Goal: Navigation & Orientation: Find specific page/section

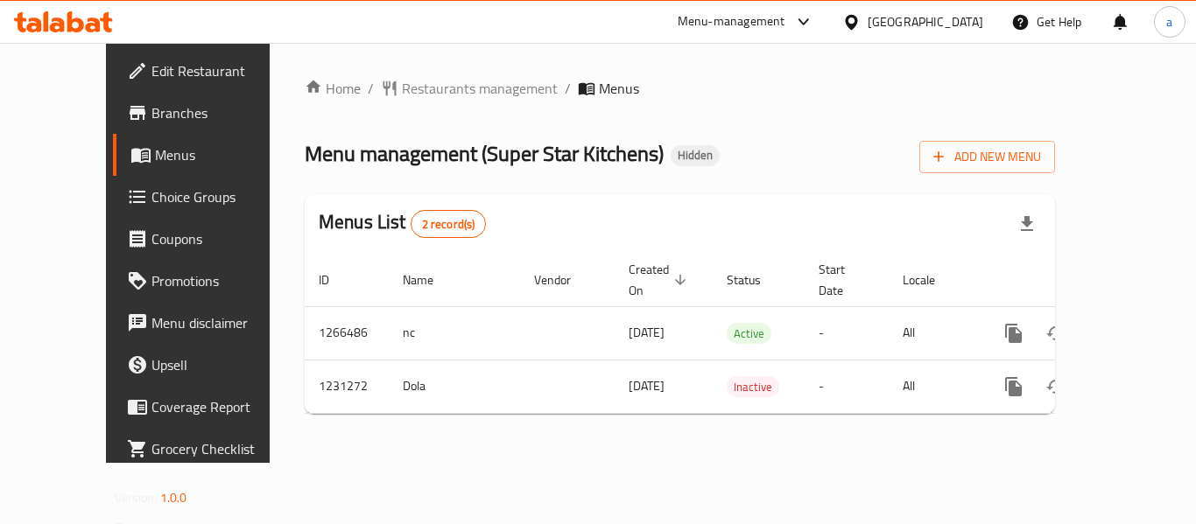
click at [861, 14] on icon at bounding box center [851, 22] width 18 height 18
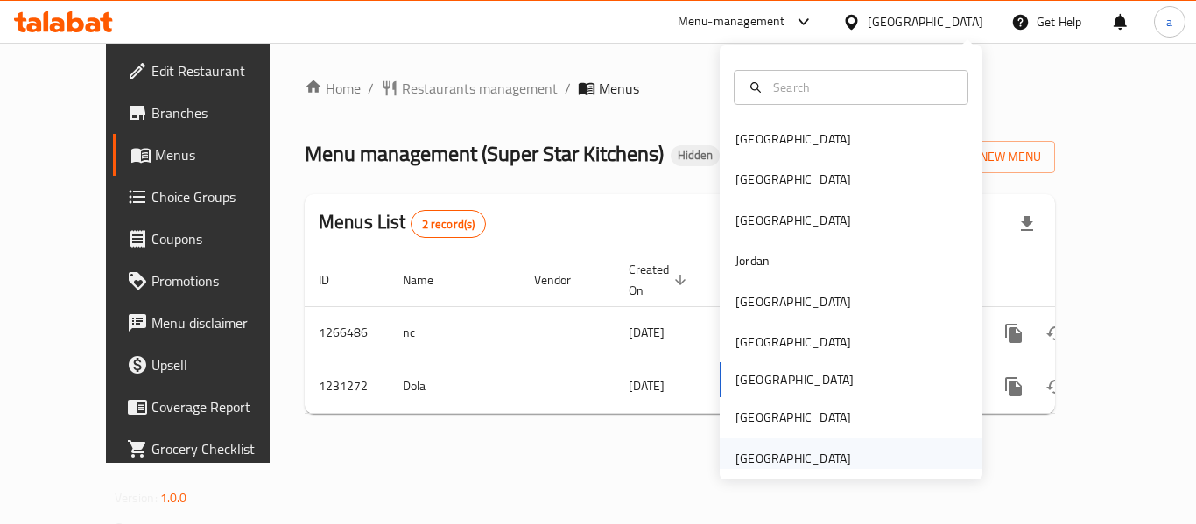
click at [784, 455] on div "[GEOGRAPHIC_DATA]" at bounding box center [793, 458] width 116 height 19
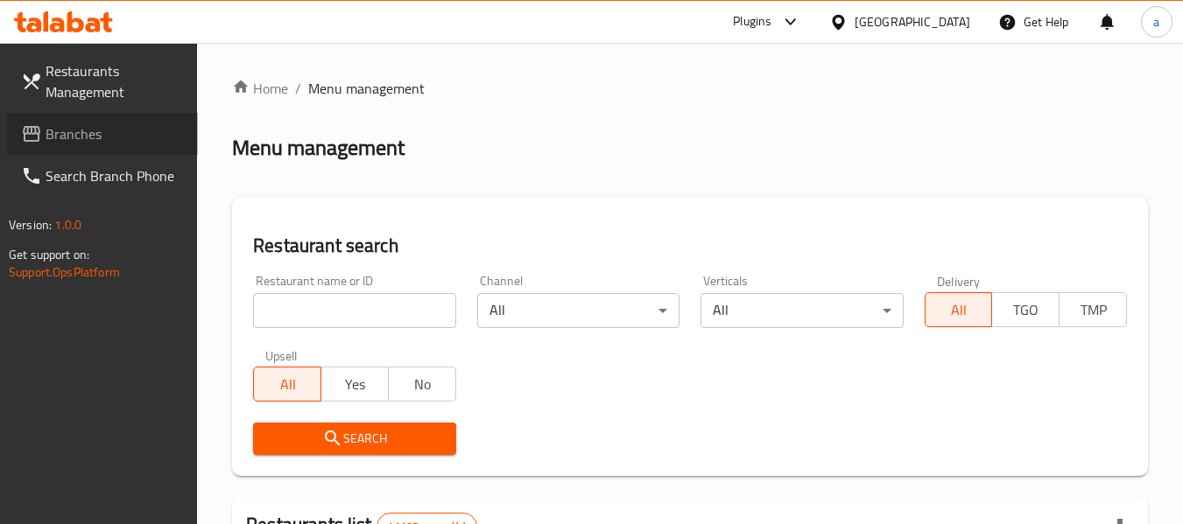
click at [76, 130] on span "Branches" at bounding box center [115, 133] width 138 height 21
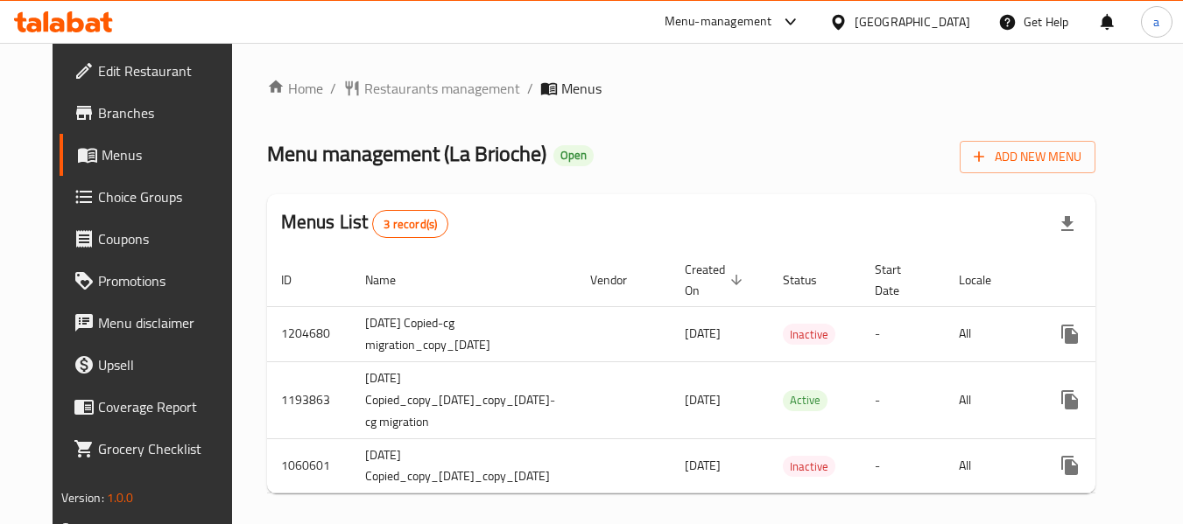
click at [876, 22] on div "[GEOGRAPHIC_DATA]" at bounding box center [913, 21] width 116 height 19
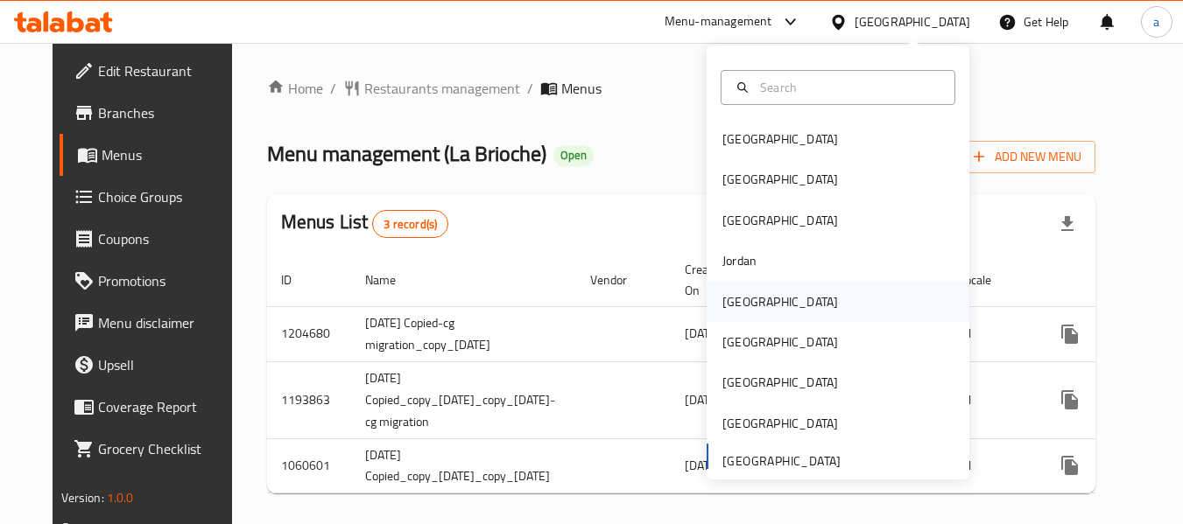
click at [756, 312] on div "[GEOGRAPHIC_DATA]" at bounding box center [780, 302] width 144 height 40
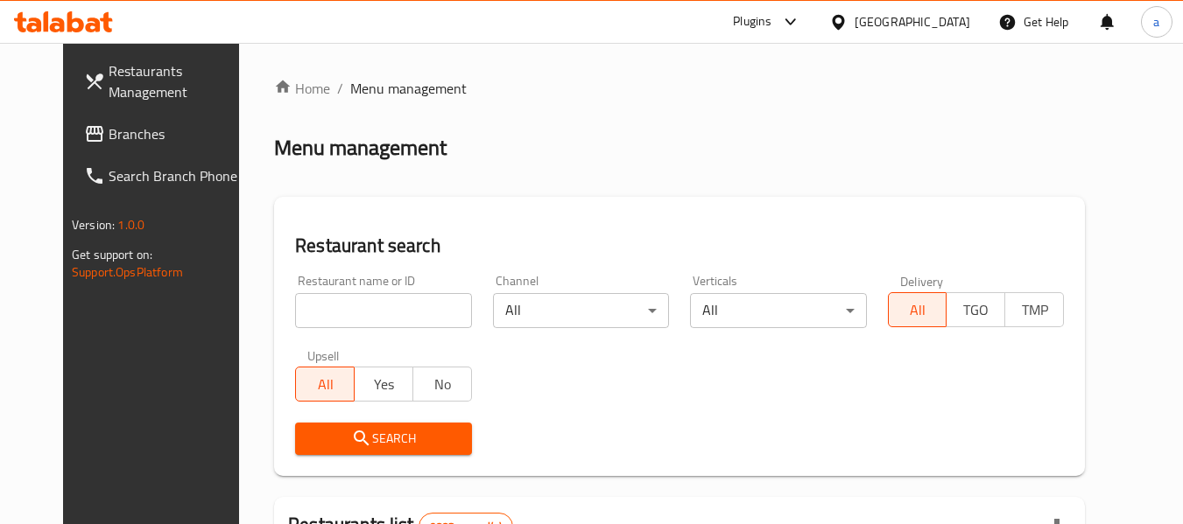
click at [109, 144] on span "Branches" at bounding box center [178, 133] width 138 height 21
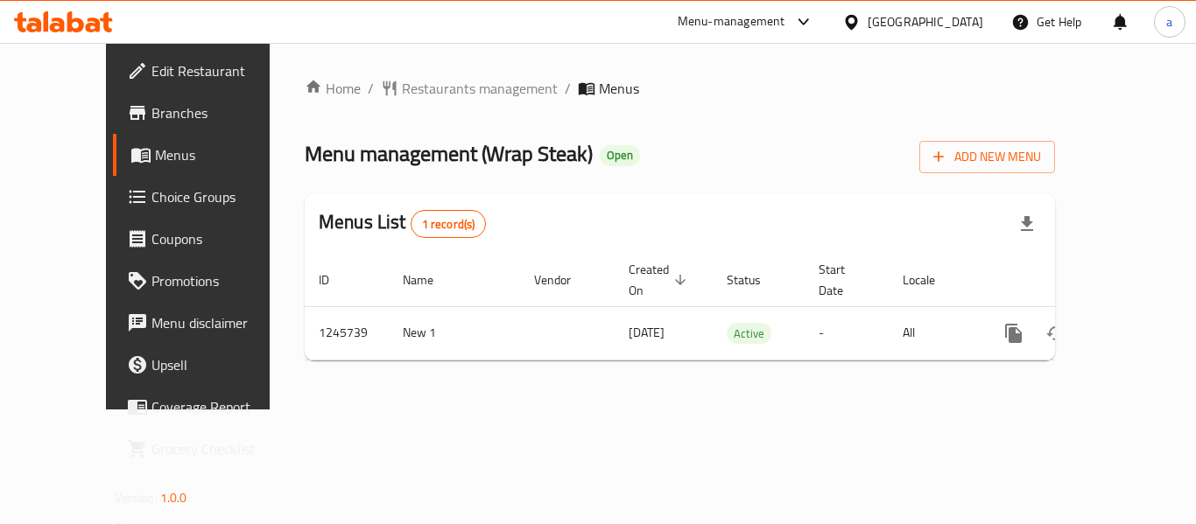
click at [960, 13] on div "[GEOGRAPHIC_DATA]" at bounding box center [926, 21] width 116 height 19
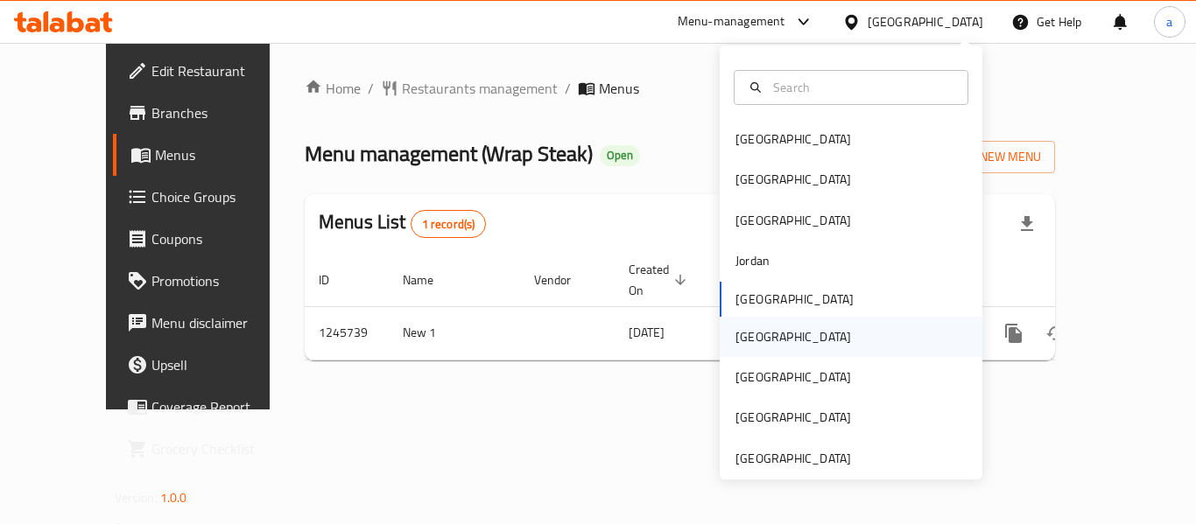
click at [777, 339] on div "[GEOGRAPHIC_DATA]" at bounding box center [851, 337] width 263 height 40
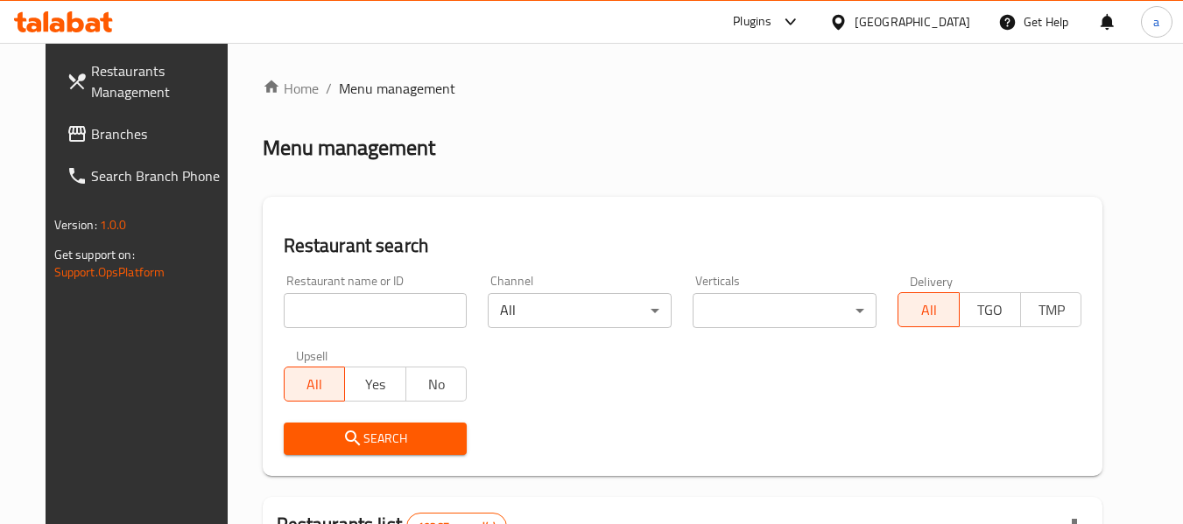
click at [98, 133] on span "Branches" at bounding box center [160, 133] width 138 height 21
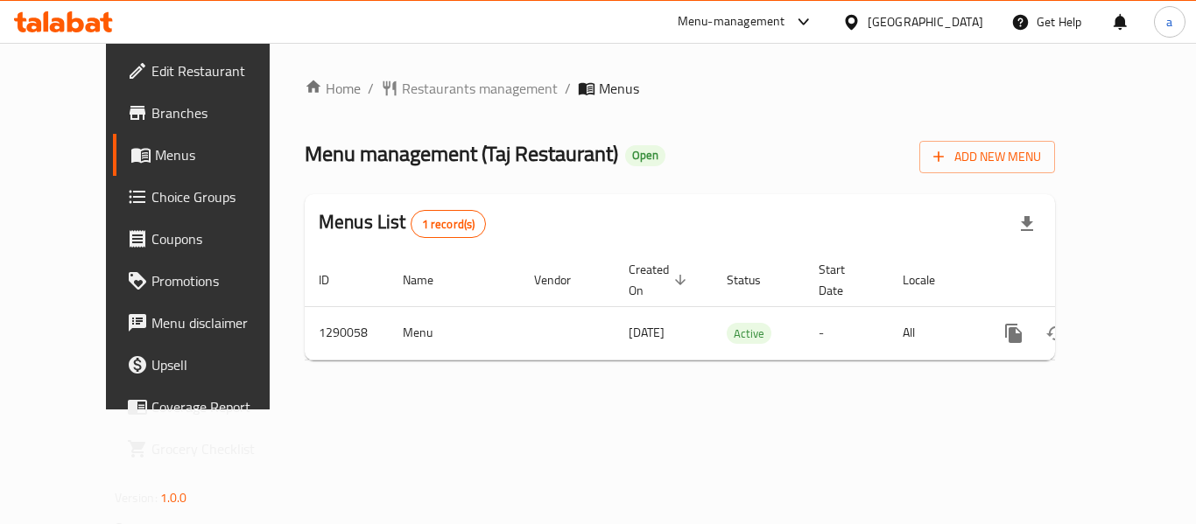
click at [868, 23] on div at bounding box center [854, 21] width 25 height 19
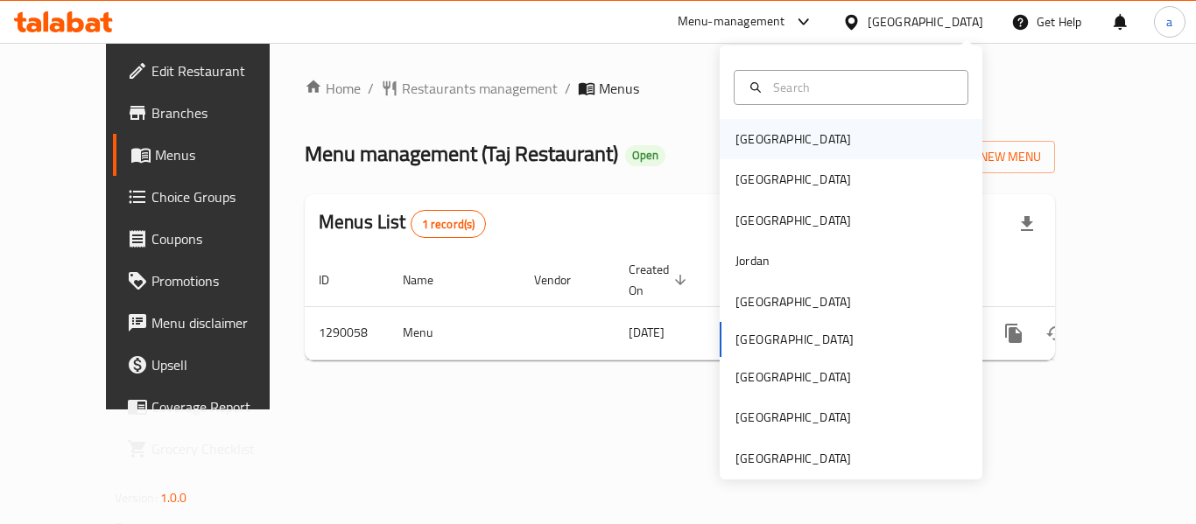
click at [791, 138] on div "[GEOGRAPHIC_DATA]" at bounding box center [851, 139] width 263 height 40
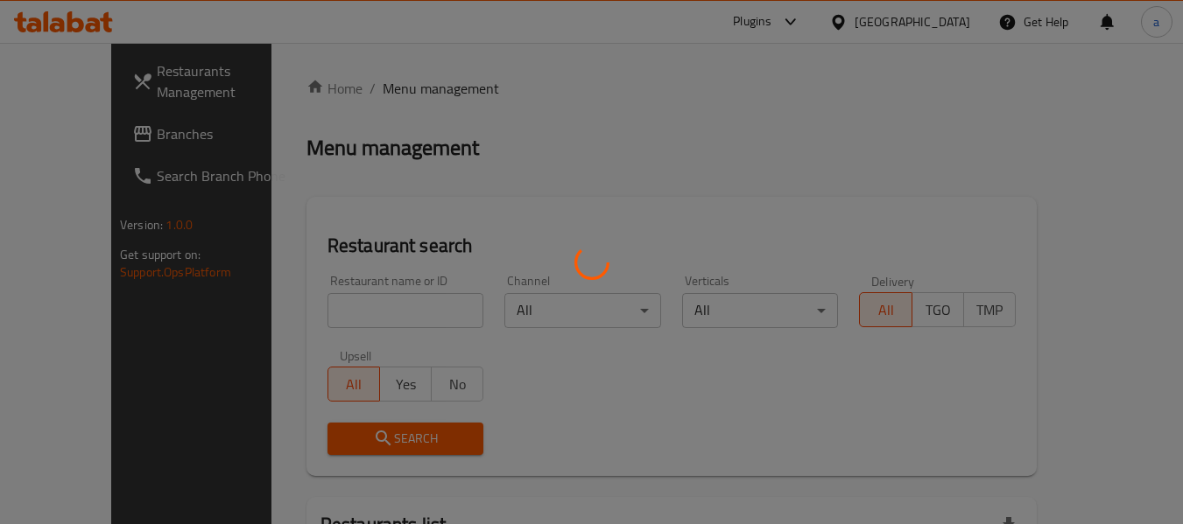
click at [100, 135] on div at bounding box center [591, 262] width 1183 height 524
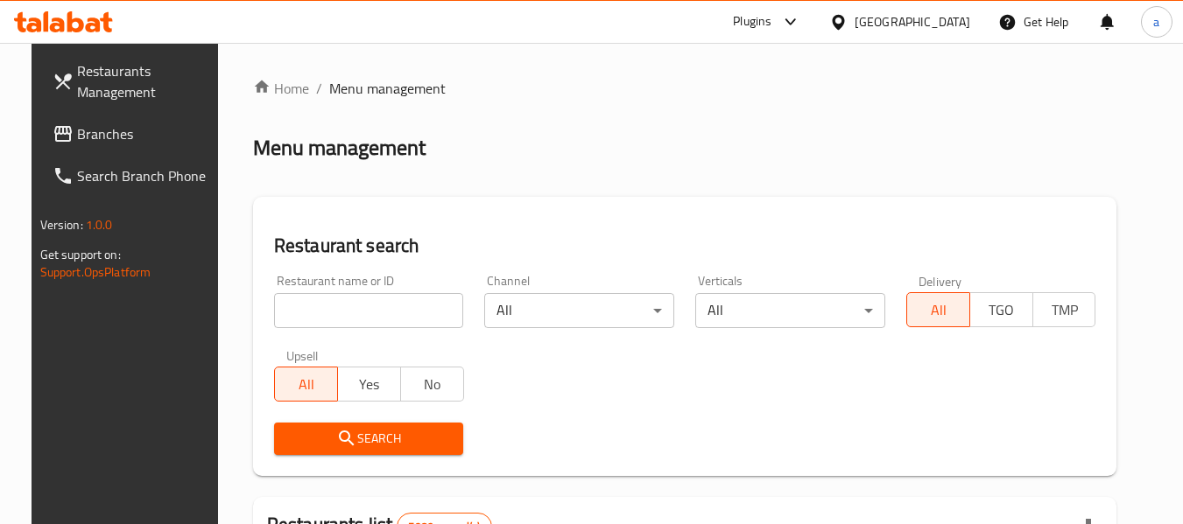
click at [100, 135] on span "Branches" at bounding box center [146, 133] width 138 height 21
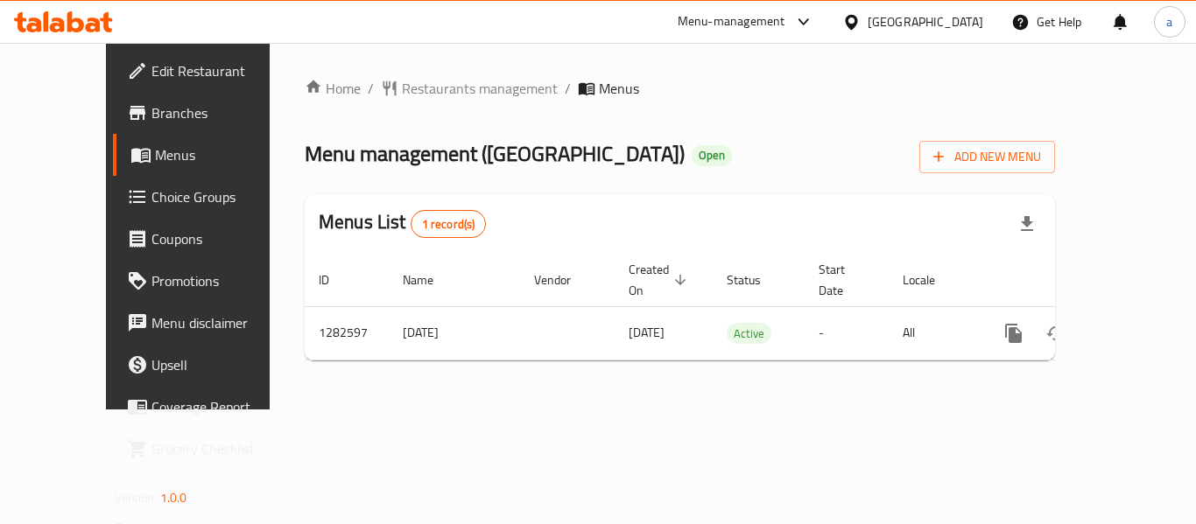
click at [974, 18] on div "[GEOGRAPHIC_DATA]" at bounding box center [926, 21] width 116 height 19
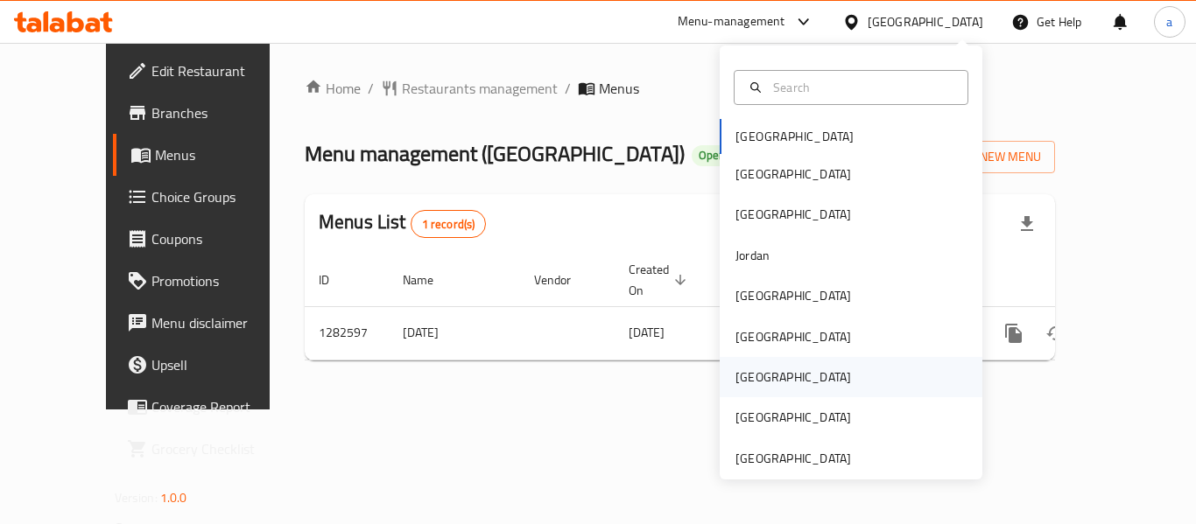
click at [764, 366] on div "[GEOGRAPHIC_DATA]" at bounding box center [793, 377] width 144 height 40
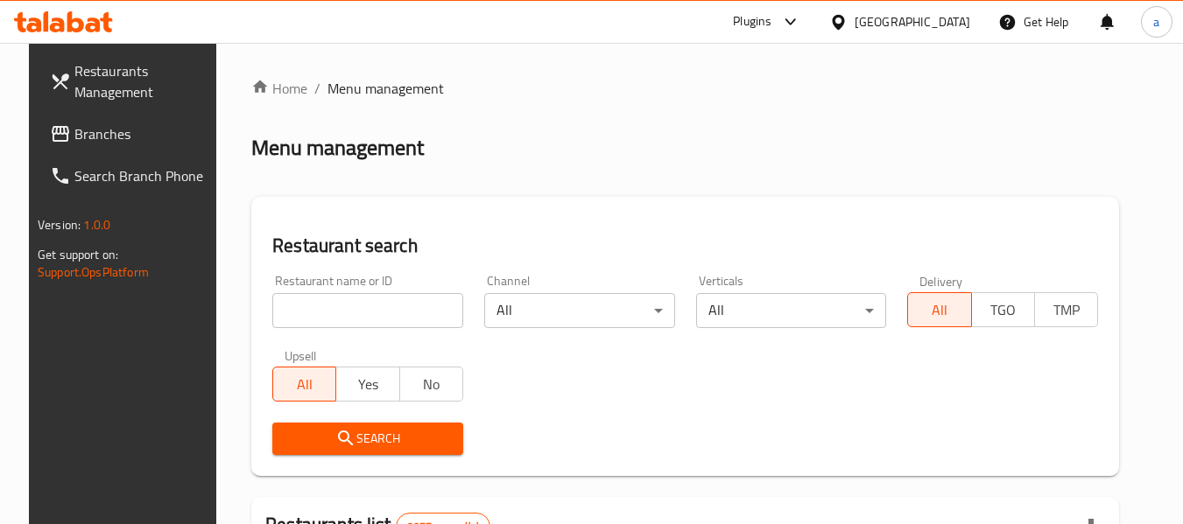
click at [103, 144] on span "Branches" at bounding box center [143, 133] width 138 height 21
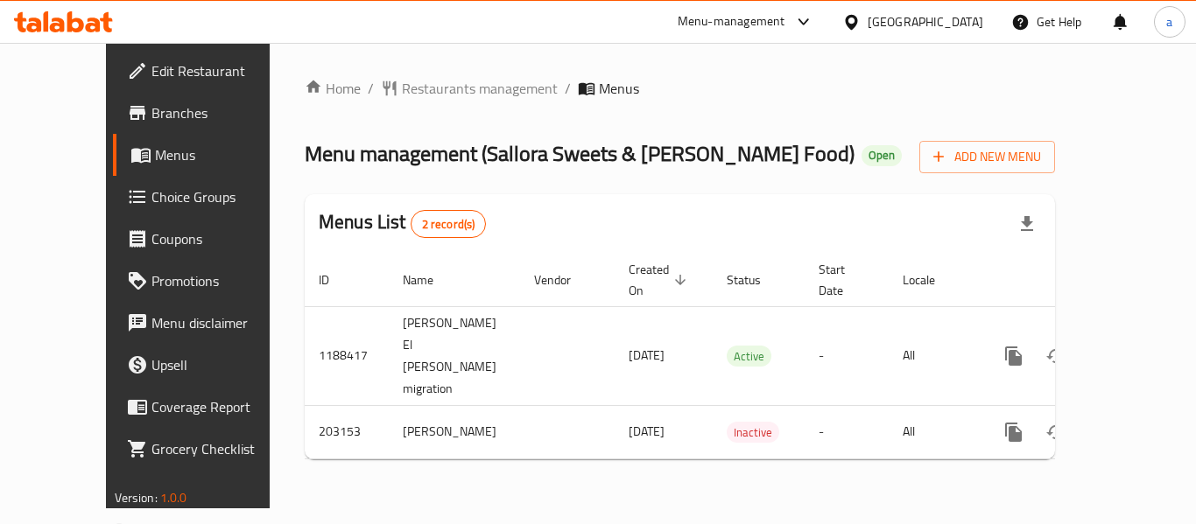
click at [861, 19] on icon at bounding box center [851, 22] width 18 height 18
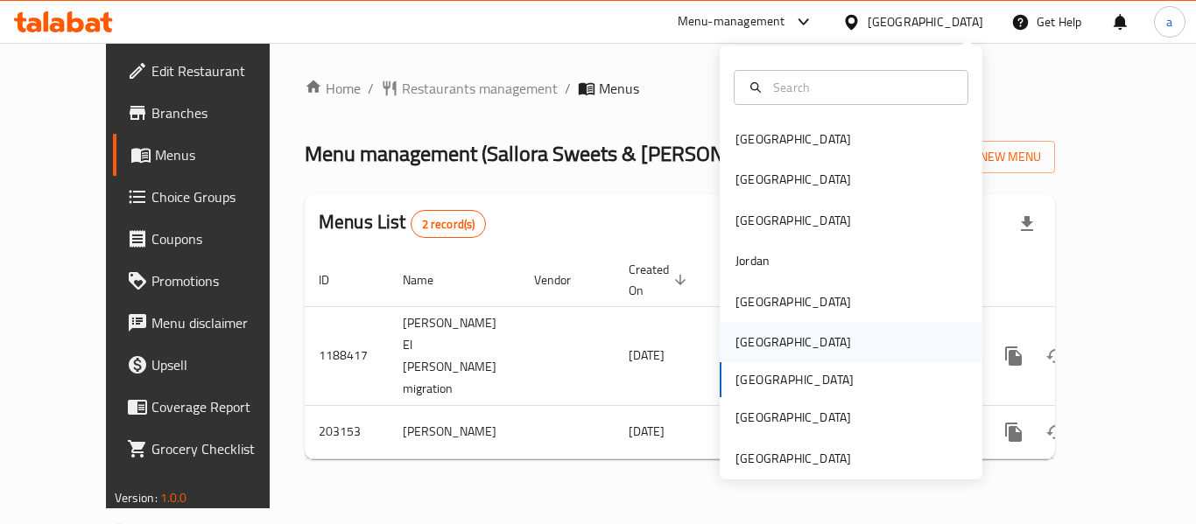
click at [754, 338] on div "Oman" at bounding box center [793, 342] width 116 height 19
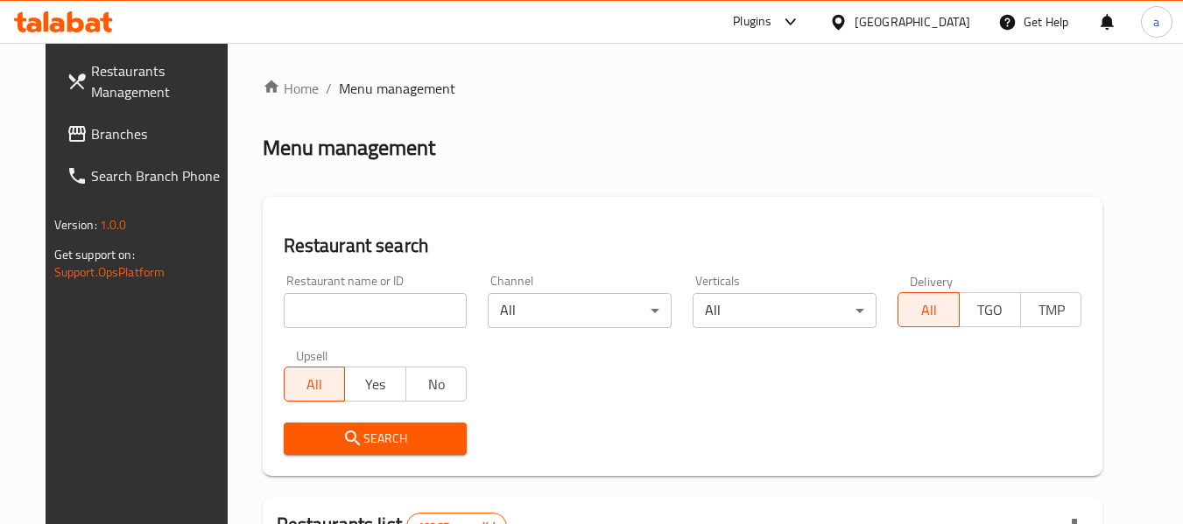
click at [939, 32] on div "Oman" at bounding box center [913, 21] width 116 height 19
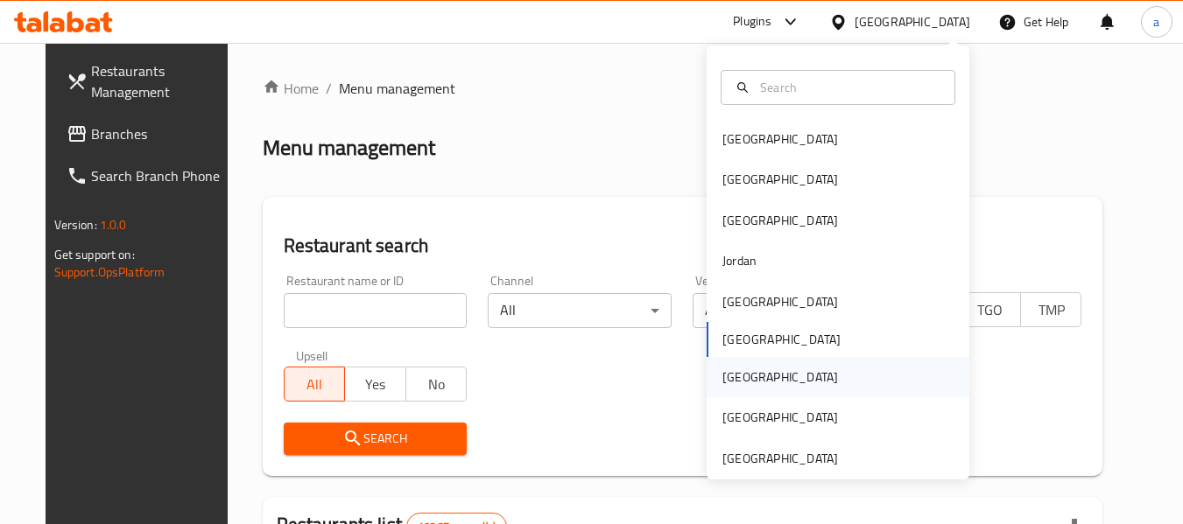
click at [748, 379] on div "Qatar" at bounding box center [780, 377] width 144 height 40
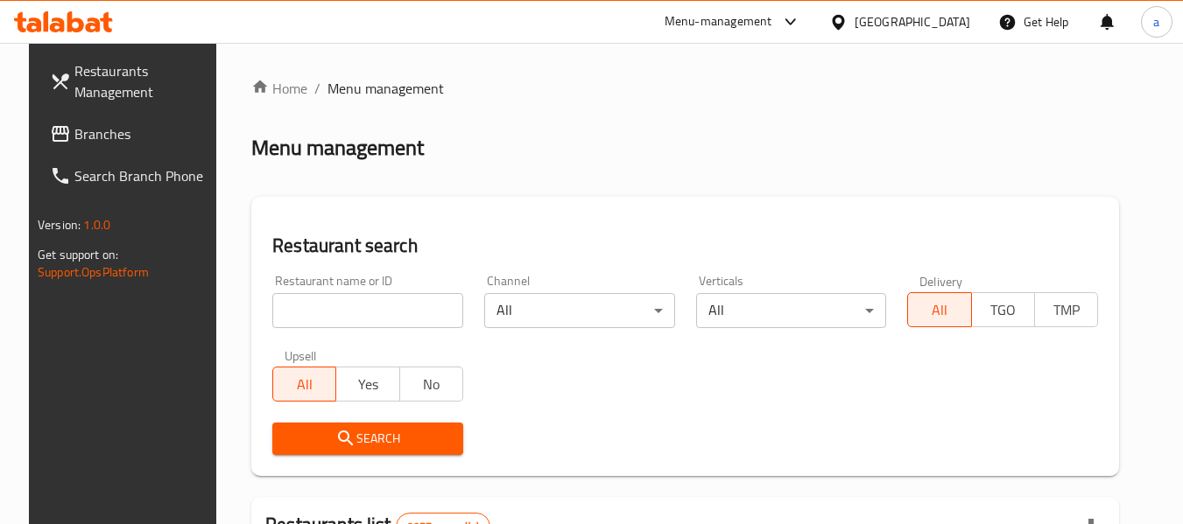
click at [74, 136] on span "Branches" at bounding box center [143, 133] width 138 height 21
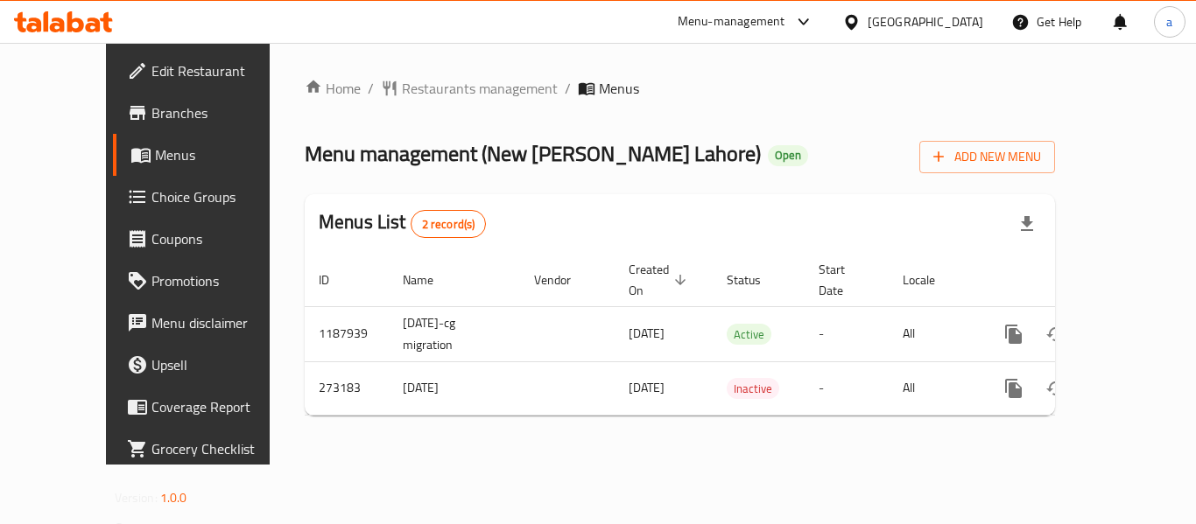
click at [868, 20] on div at bounding box center [854, 21] width 25 height 19
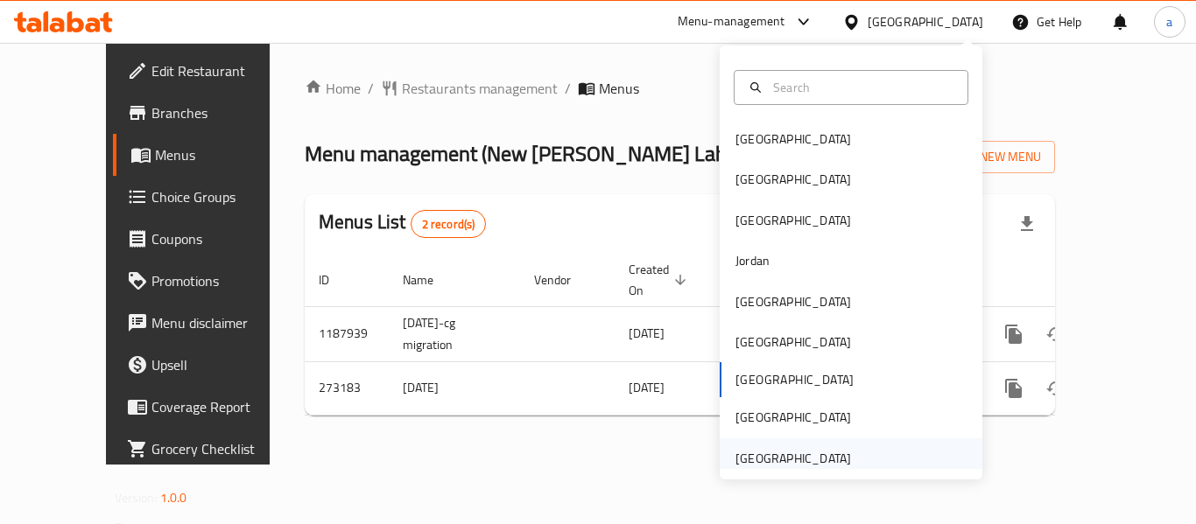
click at [789, 449] on div "United Arab Emirates" at bounding box center [793, 458] width 116 height 19
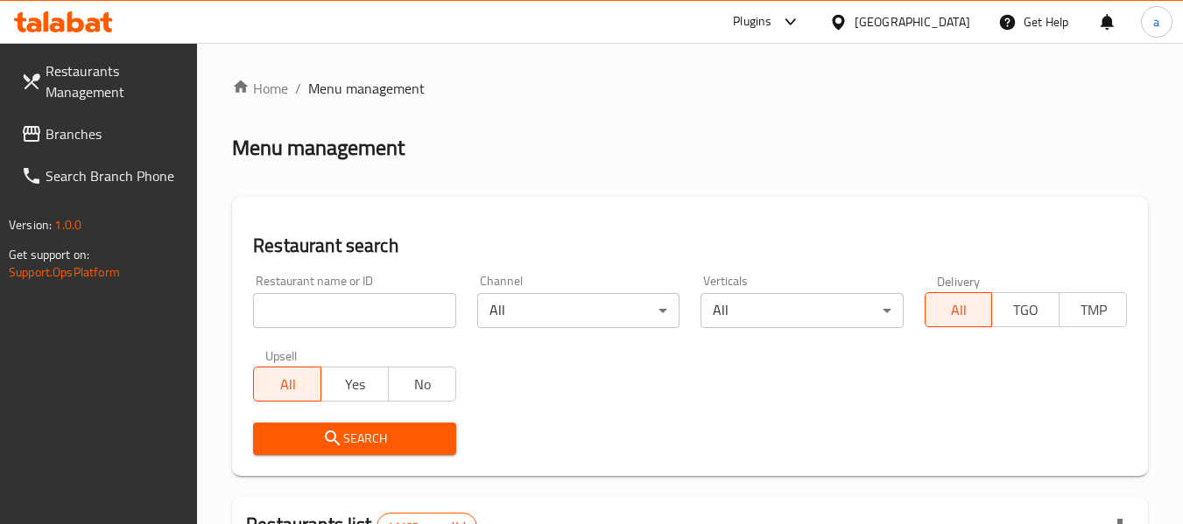
click at [99, 129] on span "Branches" at bounding box center [115, 133] width 138 height 21
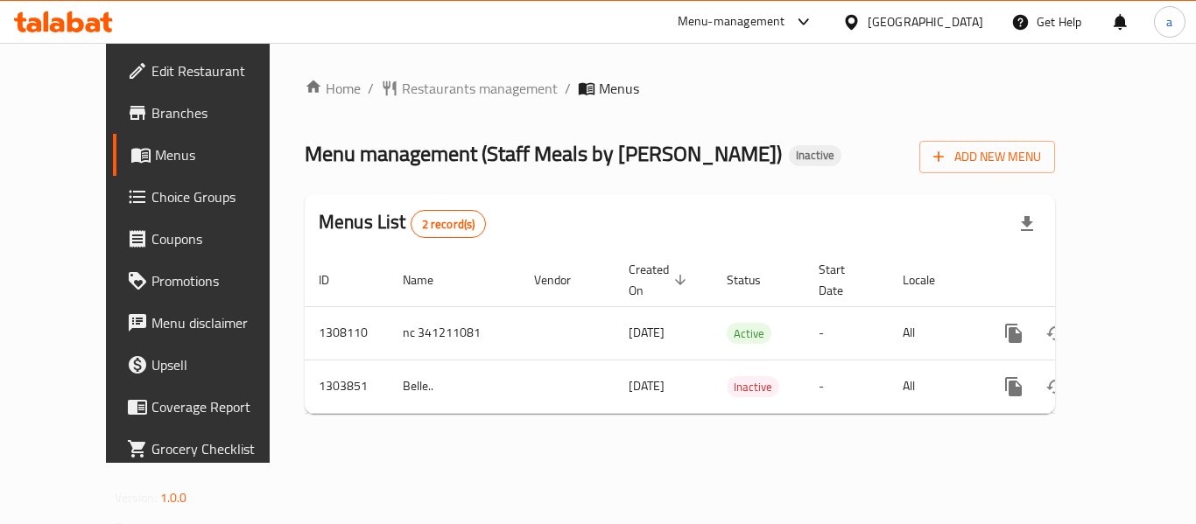
click at [945, 17] on div "United Arab Emirates" at bounding box center [926, 21] width 116 height 19
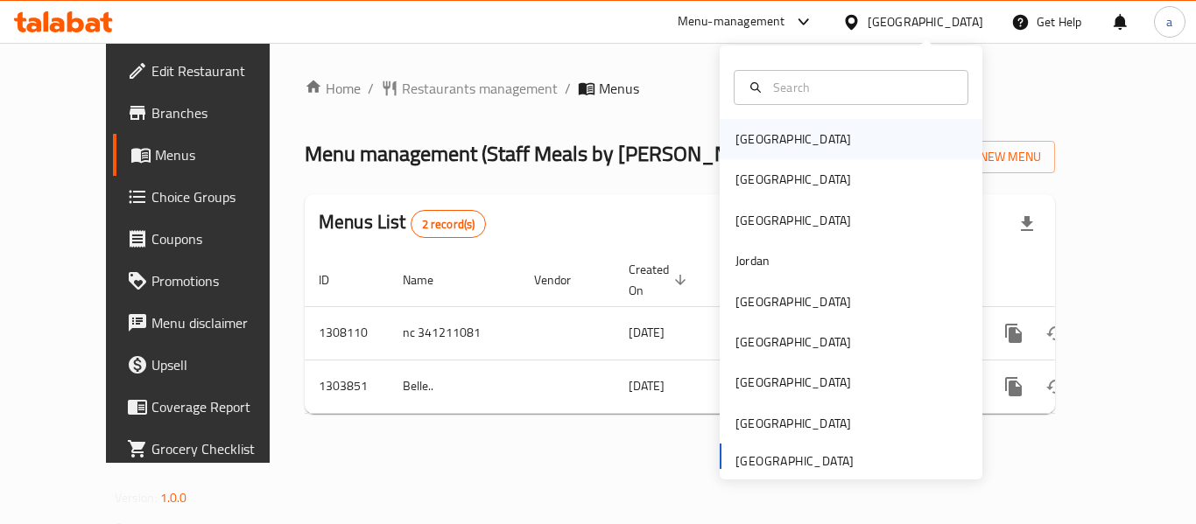
click at [786, 147] on div "[GEOGRAPHIC_DATA]" at bounding box center [851, 139] width 263 height 40
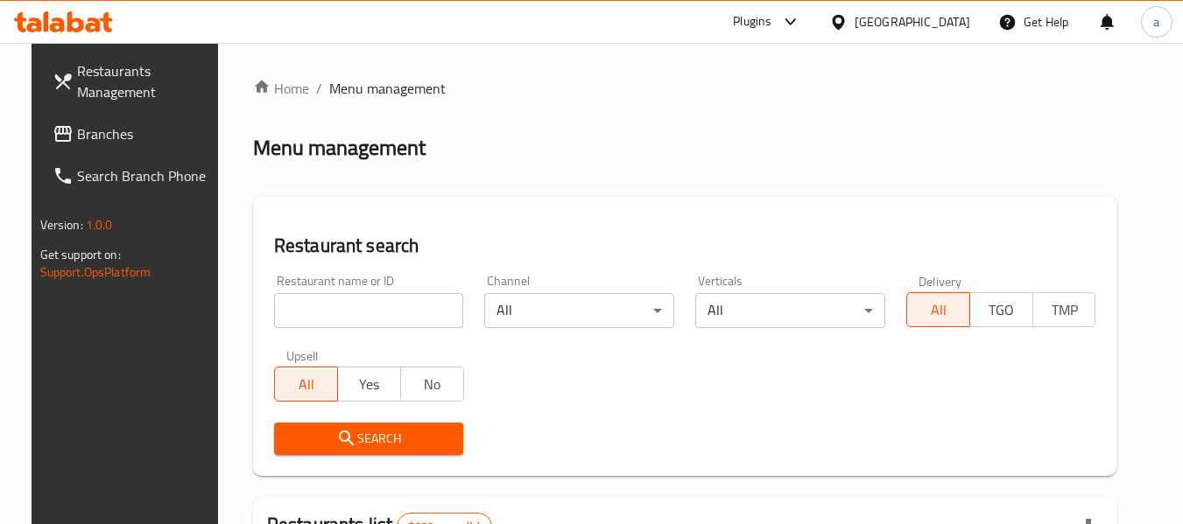
click at [87, 137] on span "Branches" at bounding box center [146, 133] width 138 height 21
